Goal: Information Seeking & Learning: Learn about a topic

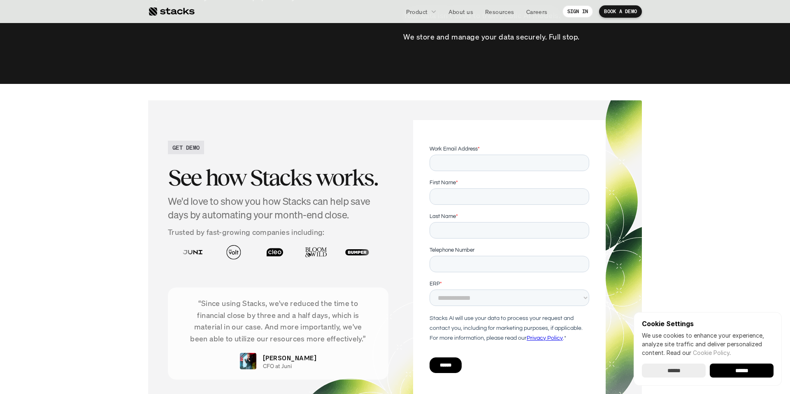
scroll to position [2932, 0]
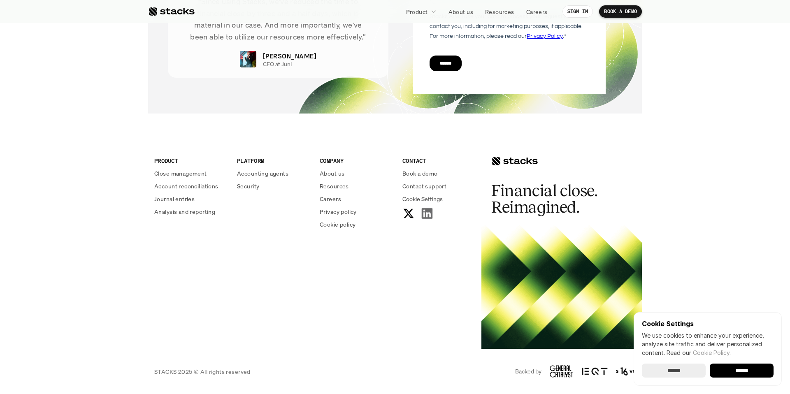
click at [430, 211] on use at bounding box center [427, 213] width 11 height 11
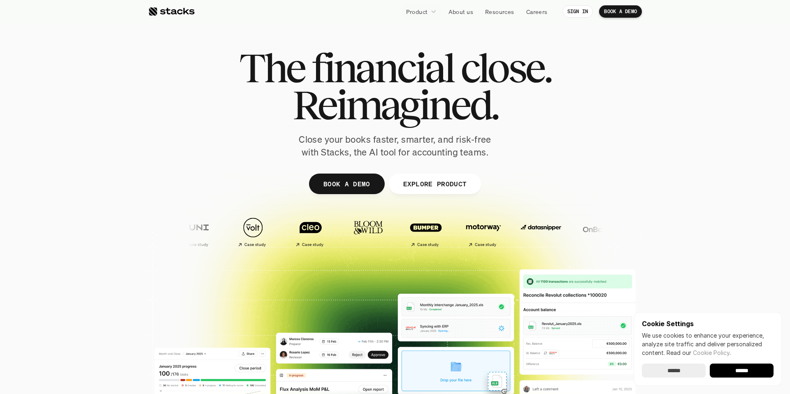
click at [170, 7] on div at bounding box center [171, 12] width 46 height 10
click at [401, 234] on img at bounding box center [425, 228] width 49 height 34
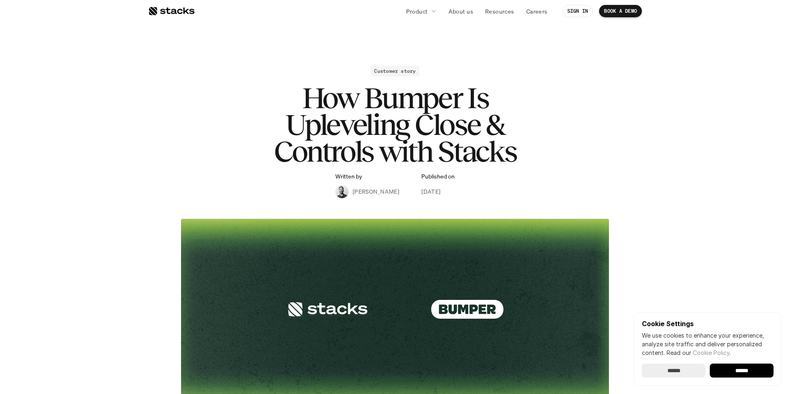
click at [458, 313] on img at bounding box center [395, 309] width 428 height 181
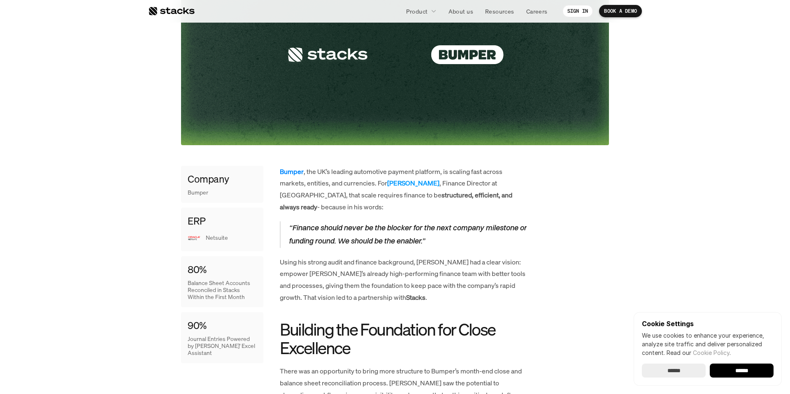
click at [294, 171] on strong "Bumper" at bounding box center [292, 171] width 24 height 9
